Goal: Task Accomplishment & Management: Manage account settings

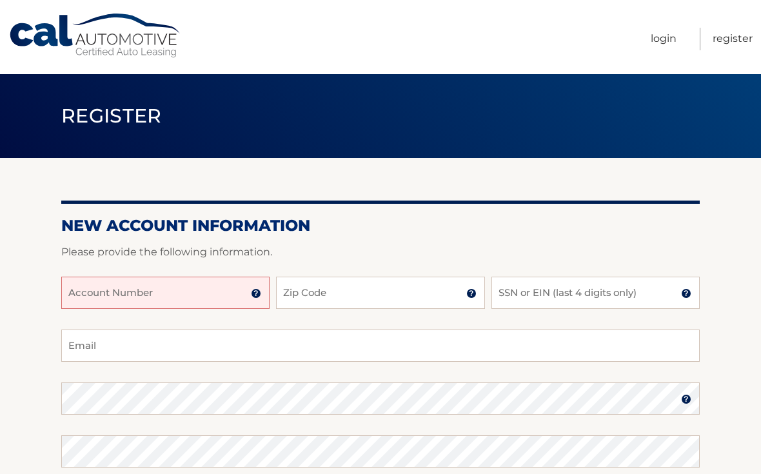
click at [172, 290] on input "Account Number" at bounding box center [165, 293] width 208 height 32
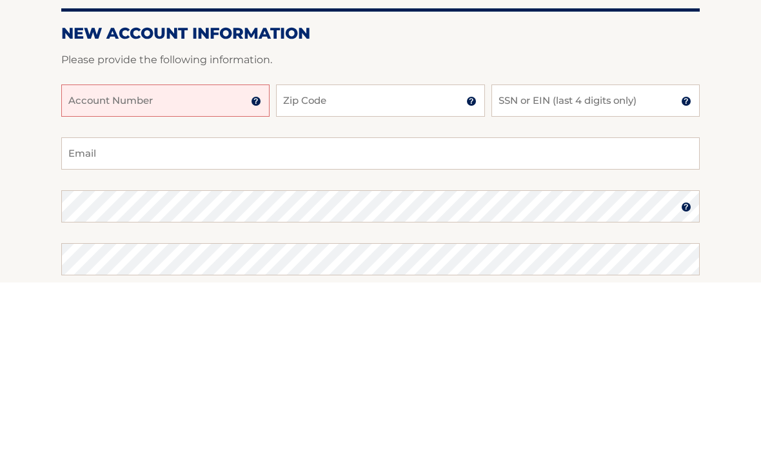
click at [126, 277] on input "Account Number" at bounding box center [165, 293] width 208 height 32
paste input "44456016196"
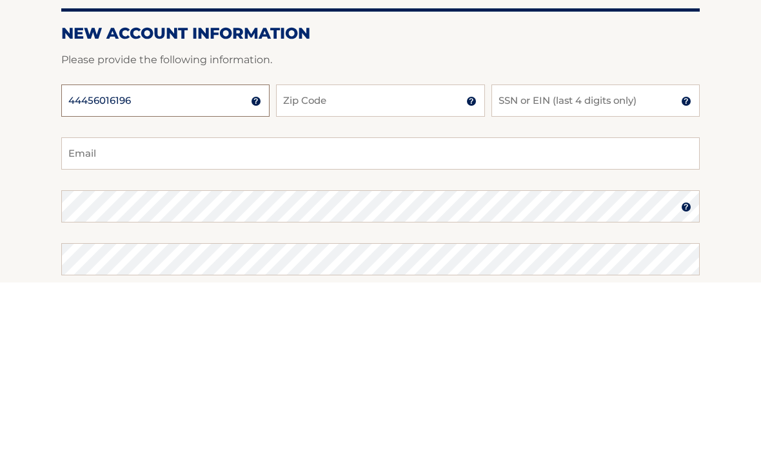
type input "44456016196"
click at [332, 277] on input "Zip Code" at bounding box center [380, 293] width 208 height 32
type input "33026"
click at [549, 277] on input "SSN or EIN (last 4 digits only)" at bounding box center [595, 293] width 208 height 32
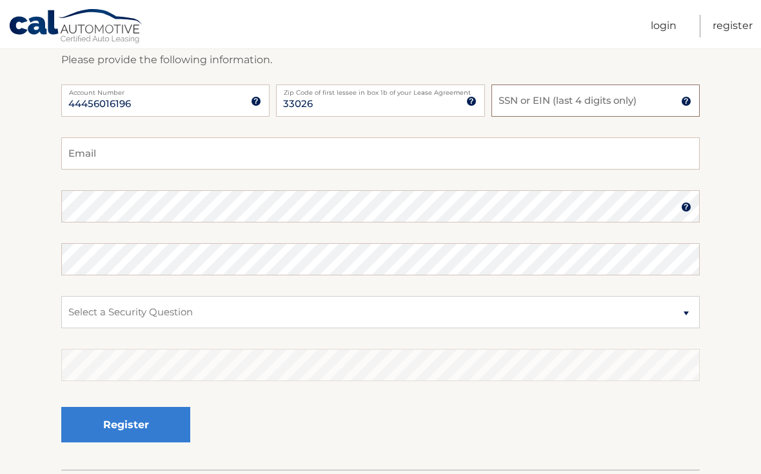
click at [534, 109] on input "SSN or EIN (last 4 digits only)" at bounding box center [595, 100] width 208 height 32
type input "5"
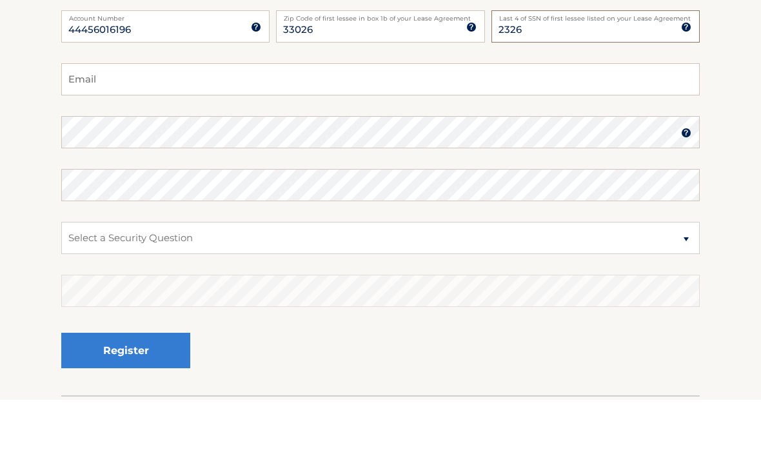
type input "2326"
click at [260, 138] on input "Email" at bounding box center [380, 154] width 639 height 32
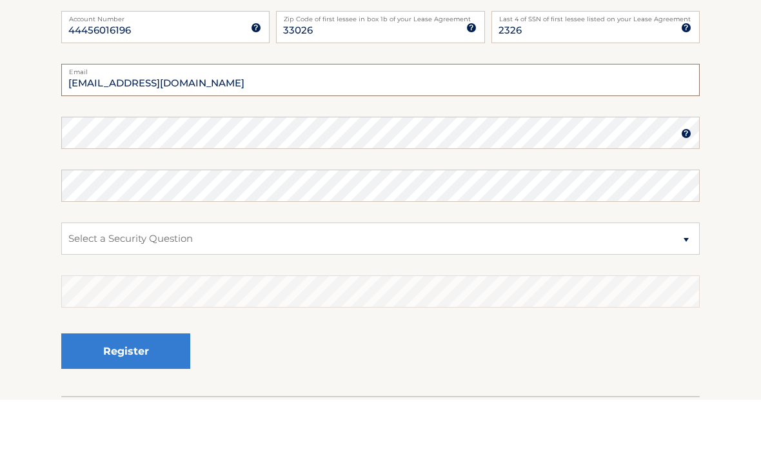
type input "szolnoor@yahoo.com"
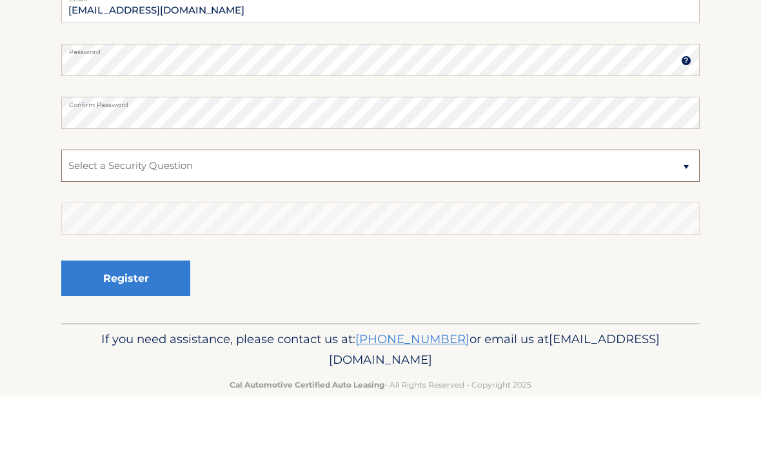
click at [675, 227] on select "Select a Security Question What was the name of your elementary school? What is…" at bounding box center [380, 243] width 639 height 32
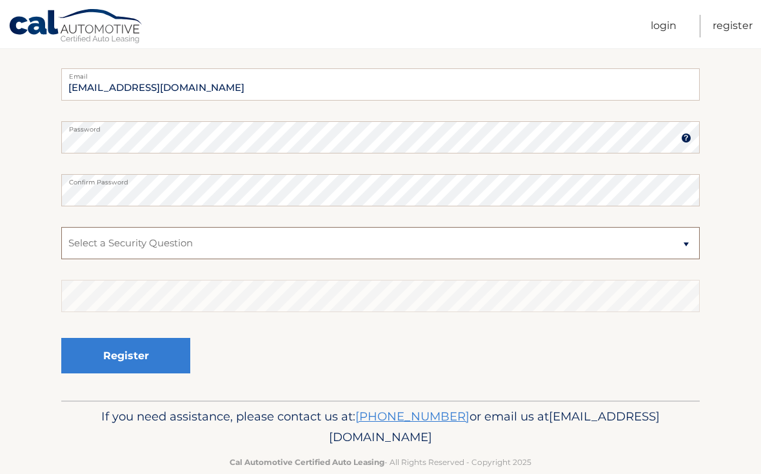
click at [225, 241] on select "Select a Security Question What was the name of your elementary school? What is…" at bounding box center [380, 243] width 639 height 32
click at [285, 253] on select "Select a Security Question What was the name of your elementary school? What is…" at bounding box center [380, 243] width 639 height 32
select select "2"
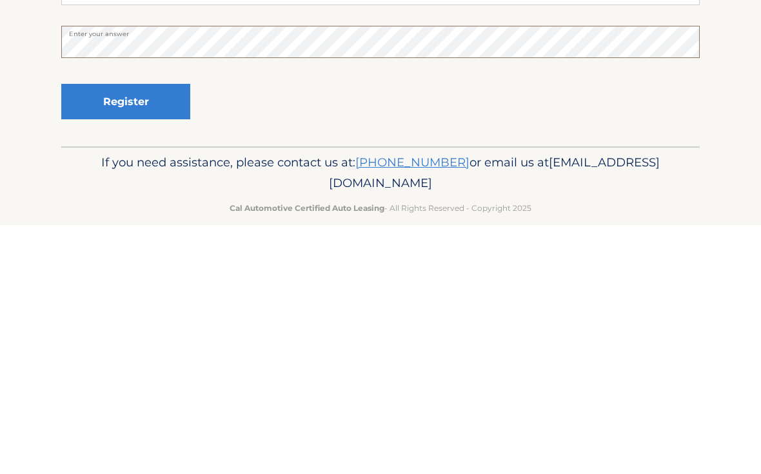
scroll to position [269, 0]
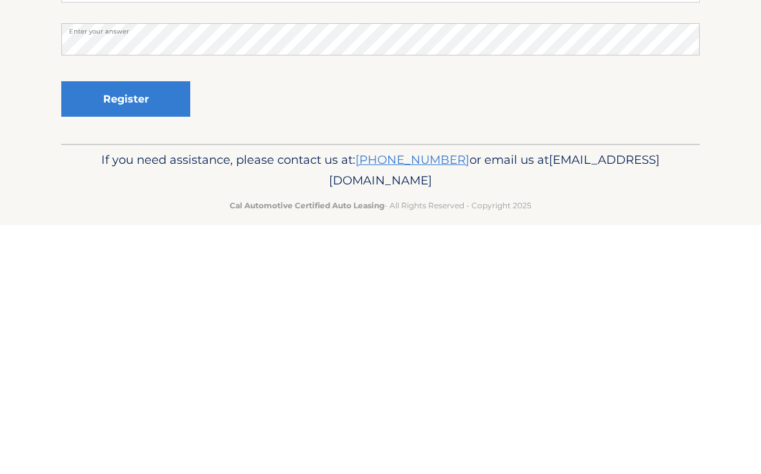
click at [153, 330] on button "Register" at bounding box center [125, 347] width 129 height 35
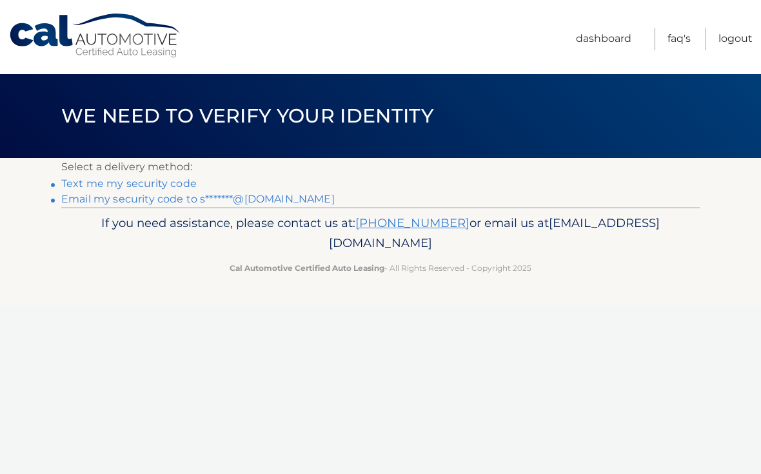
click at [274, 201] on link "Email my security code to s*******@yahoo.com" at bounding box center [197, 199] width 273 height 12
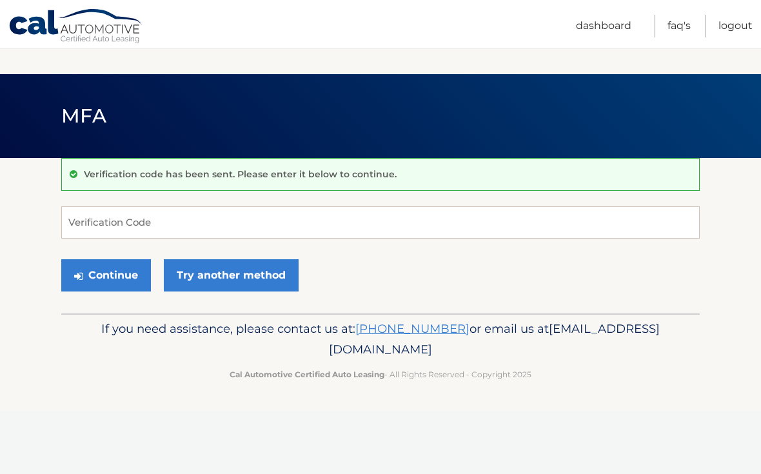
scroll to position [121, 0]
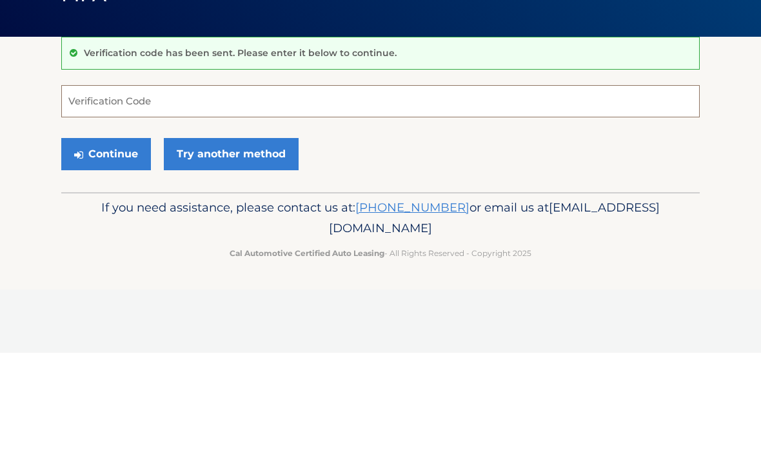
click at [197, 206] on input "Verification Code" at bounding box center [380, 222] width 639 height 32
paste input "315685"
type input "315685"
click at [120, 259] on button "Continue" at bounding box center [106, 275] width 90 height 32
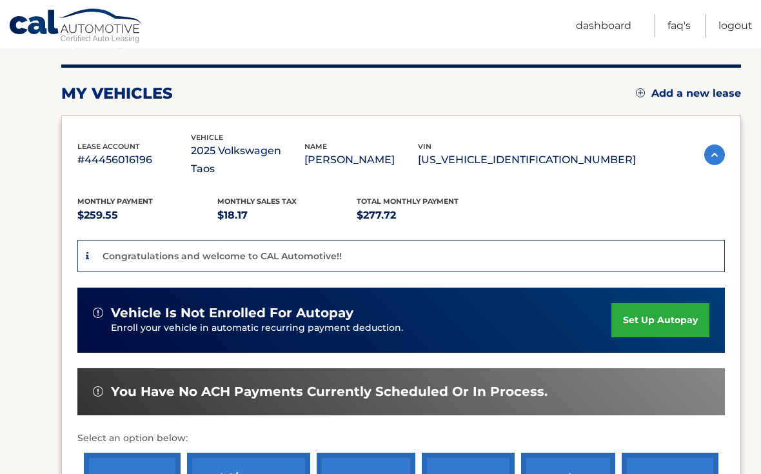
scroll to position [152, 0]
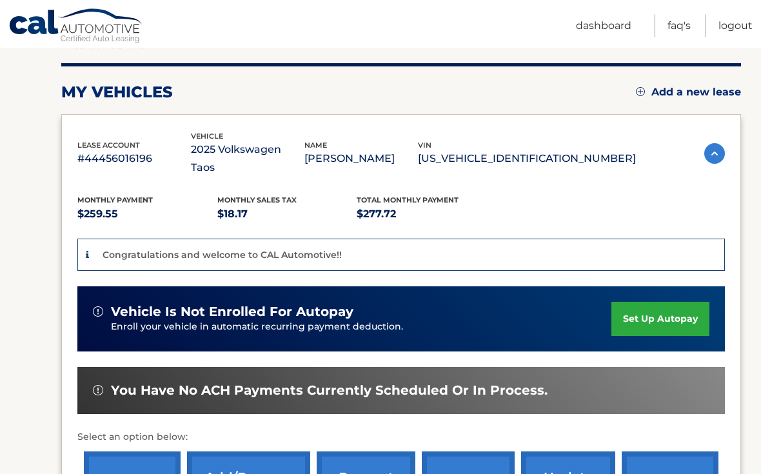
click at [662, 303] on link "set up autopay" at bounding box center [660, 320] width 98 height 34
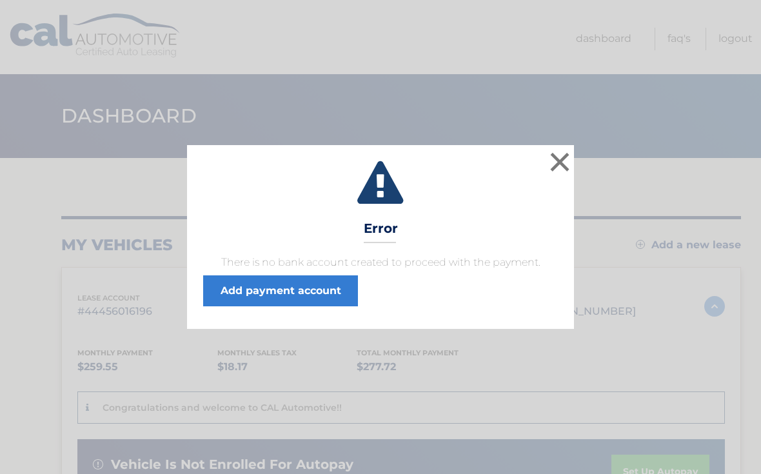
click at [330, 292] on link "Add payment account" at bounding box center [280, 290] width 155 height 31
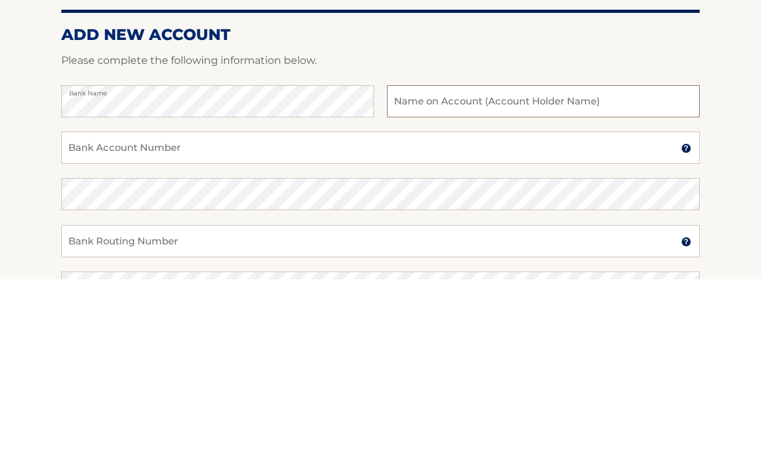
click at [488, 280] on input "text" at bounding box center [543, 296] width 313 height 32
type input "[PERSON_NAME]"
click at [95, 326] on input "Bank Account Number" at bounding box center [380, 342] width 639 height 32
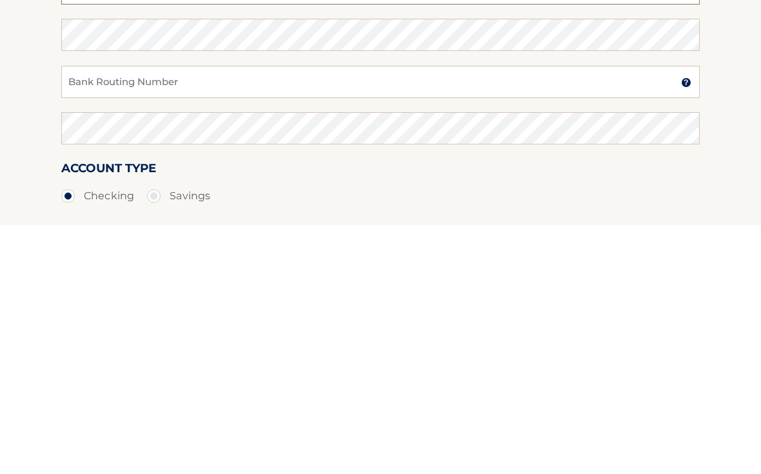
scroll to position [137, 0]
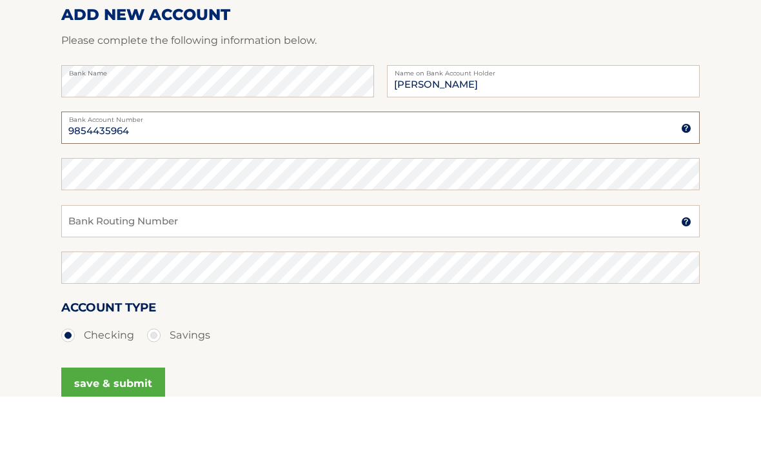
type input "9854435964"
click at [162, 283] on input "Bank Routing Number" at bounding box center [380, 299] width 639 height 32
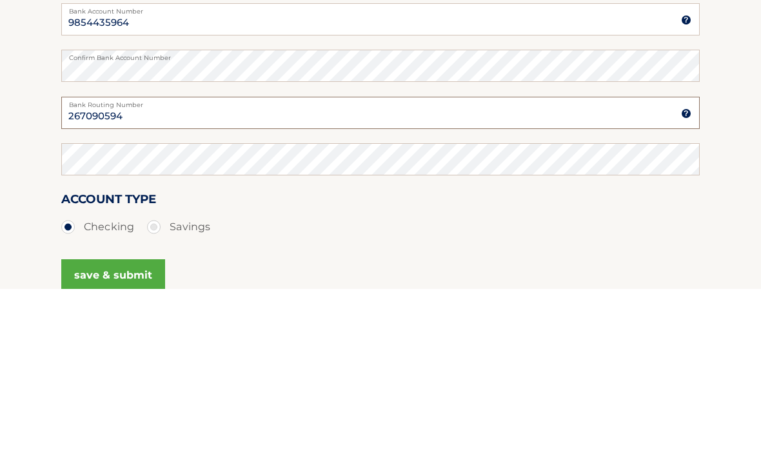
type input "267090594"
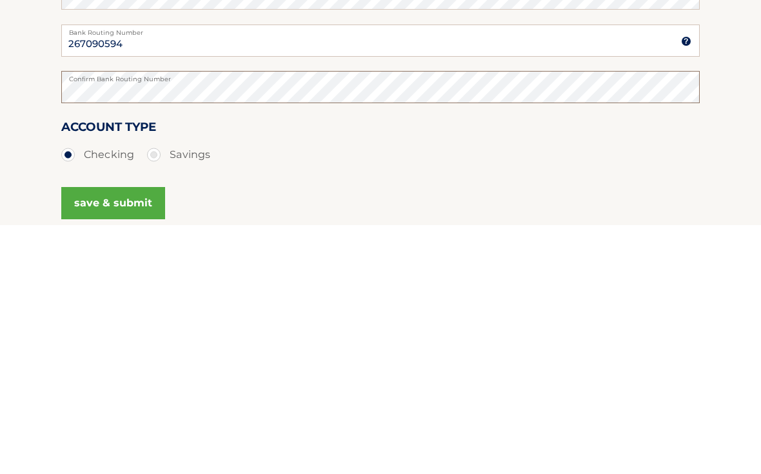
scroll to position [160, 0]
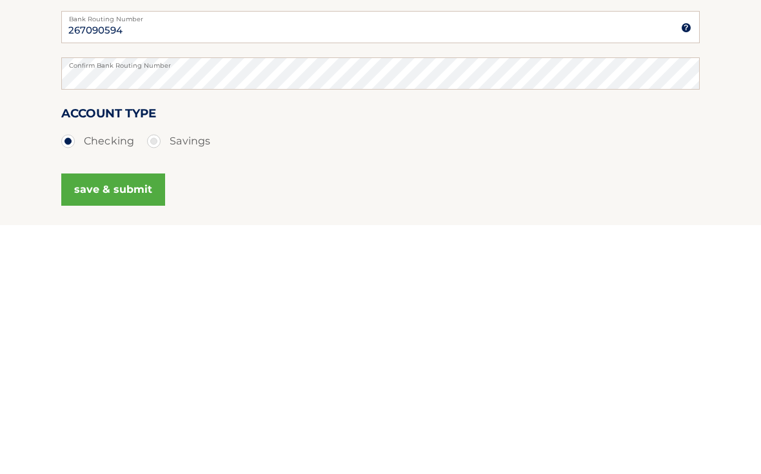
click at [131, 422] on button "save & submit" at bounding box center [113, 438] width 104 height 32
click at [123, 422] on button "save & submit" at bounding box center [113, 438] width 104 height 32
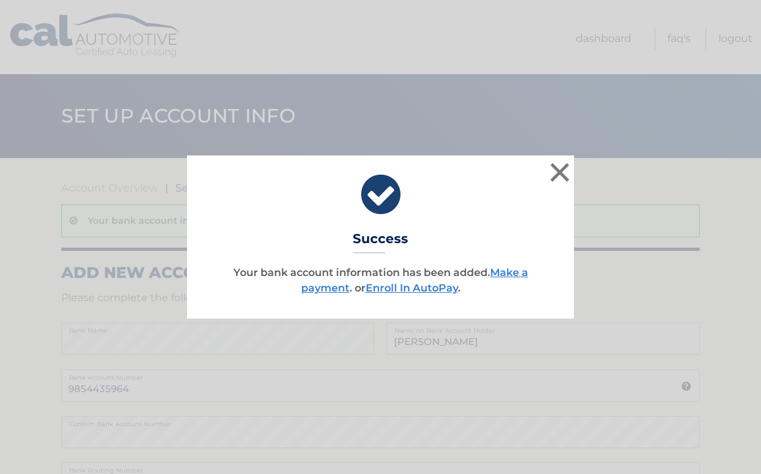
click at [427, 292] on link "Enroll In AutoPay" at bounding box center [412, 288] width 92 height 12
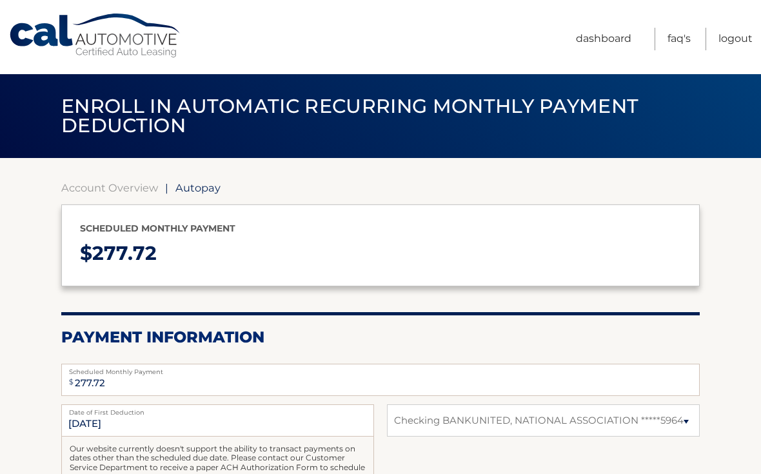
select select "YTU5MmM3ZjQtZGZkMi00NmI0LWFlNWQtYzhhZTRkNjZkMzBk"
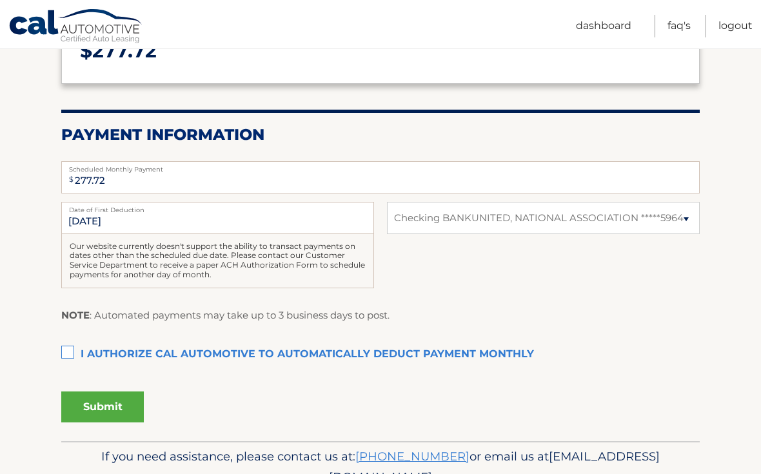
scroll to position [203, 0]
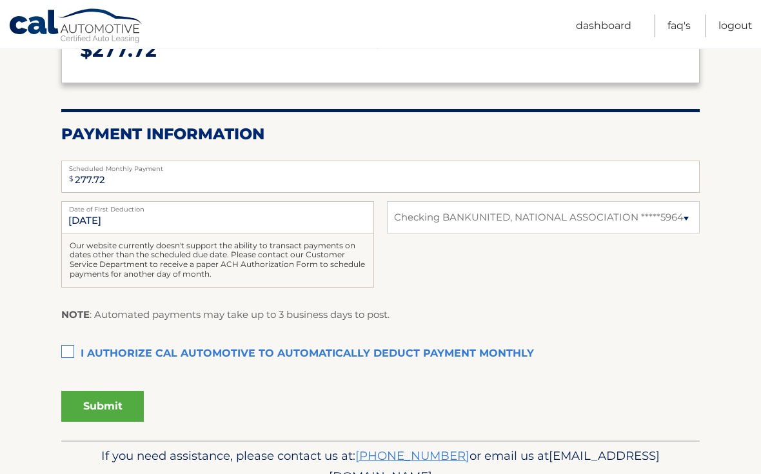
click at [72, 357] on label "I authorize cal automotive to automatically deduct payment monthly This checkbo…" at bounding box center [380, 355] width 639 height 26
click at [0, 0] on input "I authorize cal automotive to automatically deduct payment monthly This checkbo…" at bounding box center [0, 0] width 0 height 0
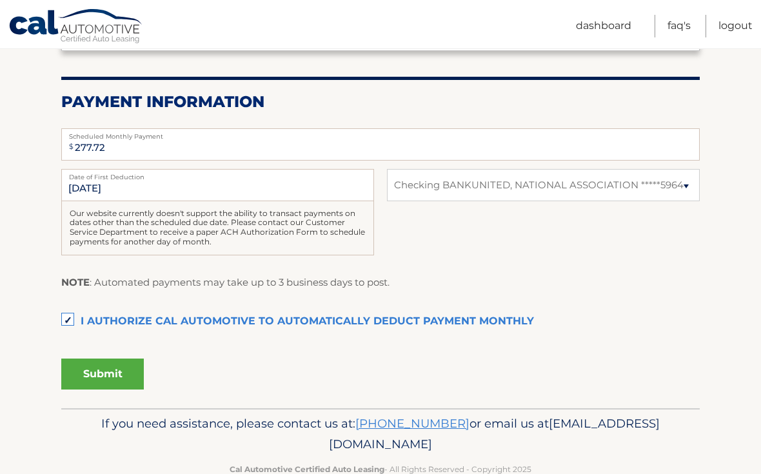
scroll to position [240, 0]
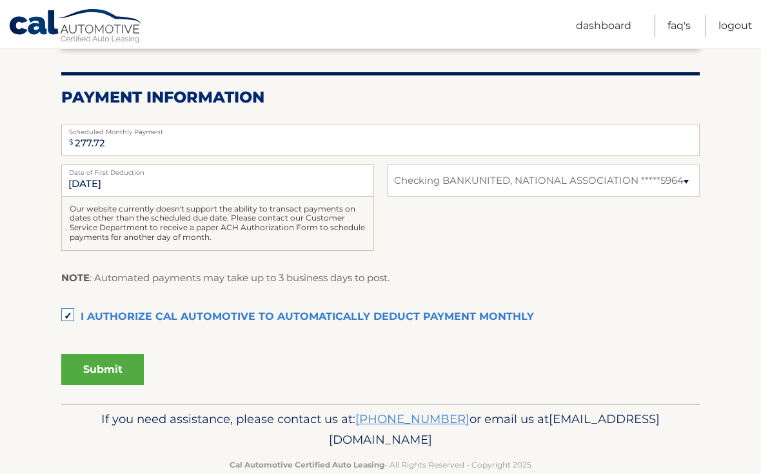
click at [114, 371] on button "Submit" at bounding box center [102, 369] width 83 height 31
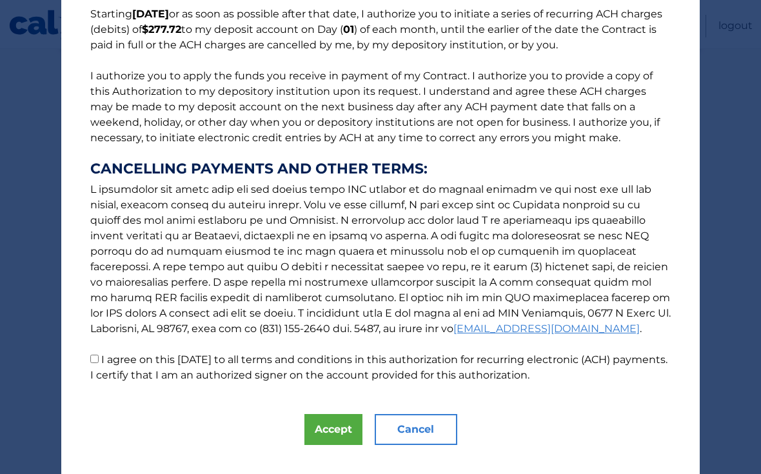
scroll to position [112, 0]
click at [98, 356] on input "I agree on this 09/15/2025 to all terms and conditions in this authorization fo…" at bounding box center [94, 359] width 8 height 8
checkbox input "true"
click at [330, 432] on button "Accept" at bounding box center [333, 430] width 58 height 31
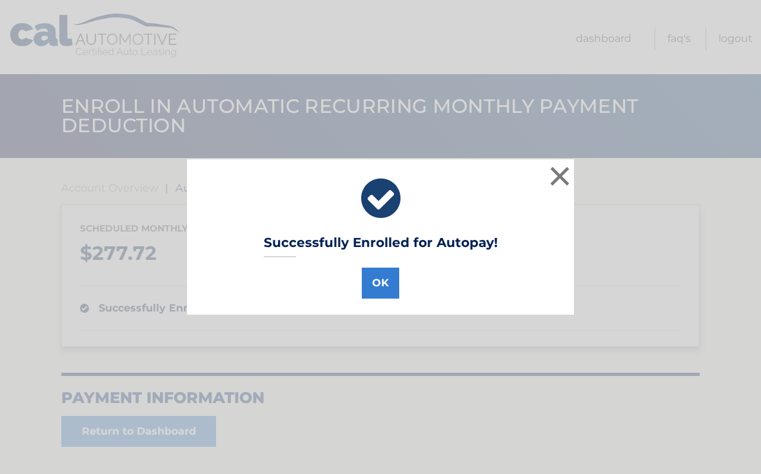
click at [377, 283] on button "OK" at bounding box center [380, 283] width 37 height 31
